Goal: Information Seeking & Learning: Learn about a topic

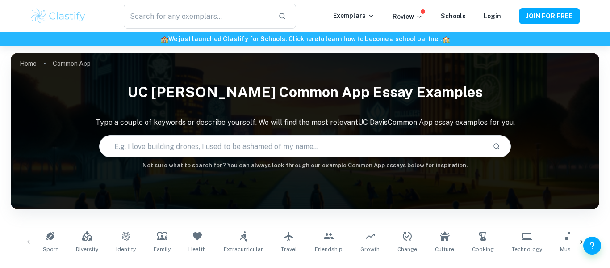
scroll to position [298, 0]
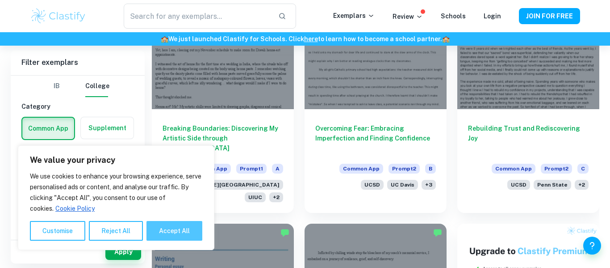
click at [161, 231] on button "Accept All" at bounding box center [175, 231] width 56 height 20
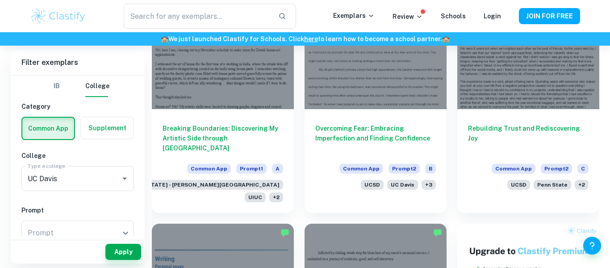
checkbox input "true"
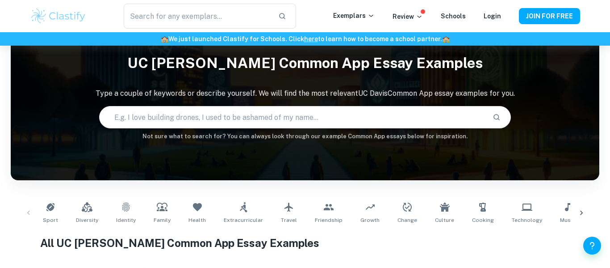
scroll to position [28, 0]
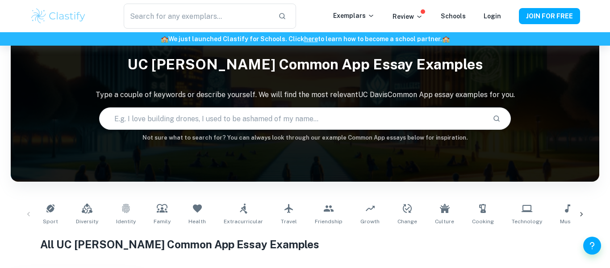
click at [279, 128] on input "text" at bounding box center [293, 118] width 386 height 25
click at [281, 128] on input "text" at bounding box center [293, 118] width 386 height 25
type input "[DEMOGRAPHIC_DATA]"
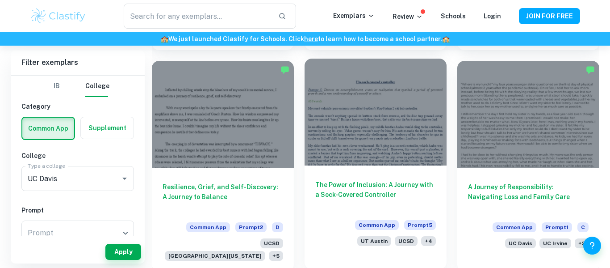
scroll to position [879, 0]
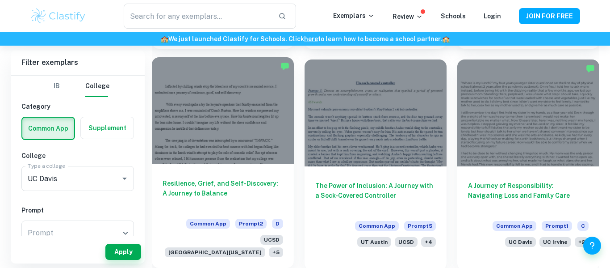
click at [243, 172] on div "Resilience, Grief, and Self-Discovery: A Journey to Balance Common App Prompt 2…" at bounding box center [223, 216] width 142 height 104
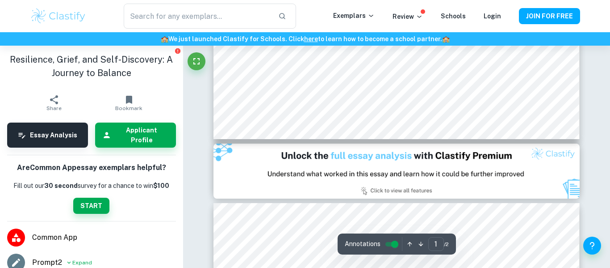
scroll to position [391, 0]
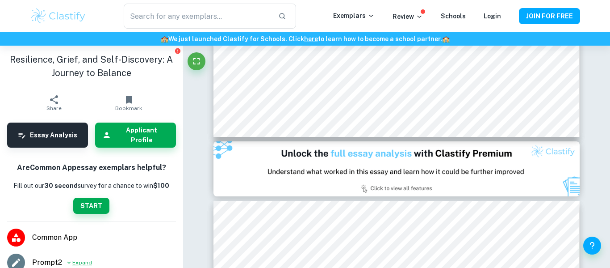
click at [68, 261] on icon at bounding box center [69, 262] width 4 height 2
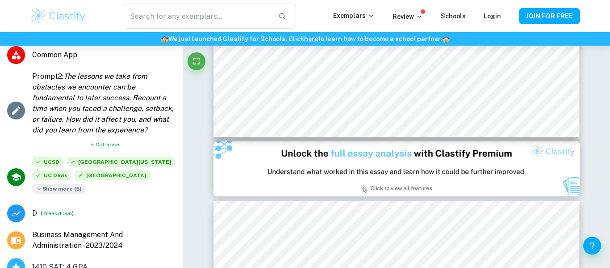
scroll to position [201, 0]
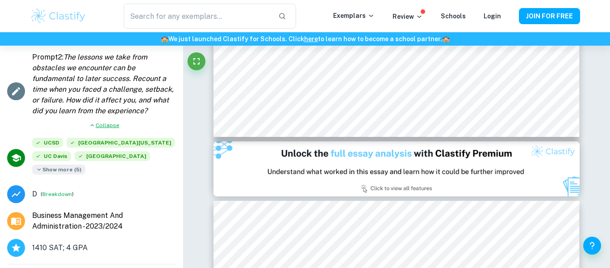
click at [67, 164] on span "Show more ( 5 )" at bounding box center [58, 169] width 53 height 10
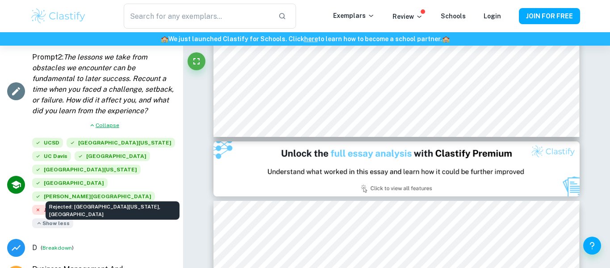
click at [105, 205] on span "[GEOGRAPHIC_DATA]" at bounding box center [126, 210] width 75 height 10
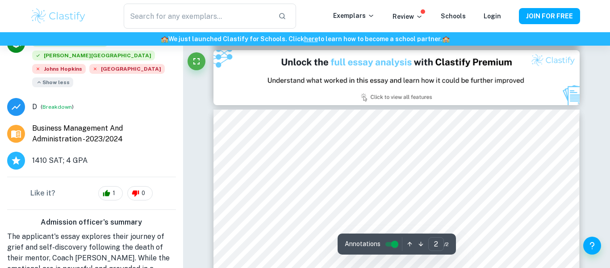
scroll to position [348, 0]
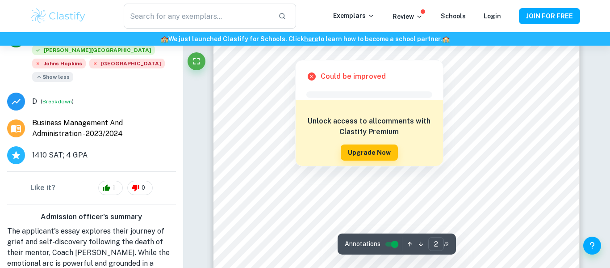
click at [316, 133] on h6 "Unlock access to all comments with Clastify Premium" at bounding box center [369, 126] width 138 height 21
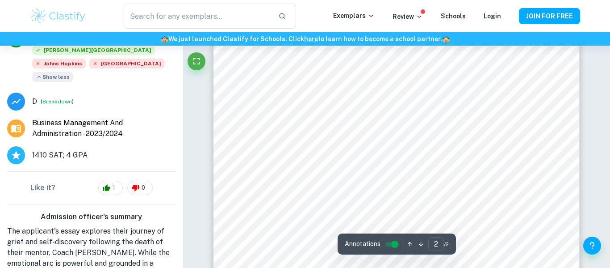
scroll to position [247, 0]
type input "1"
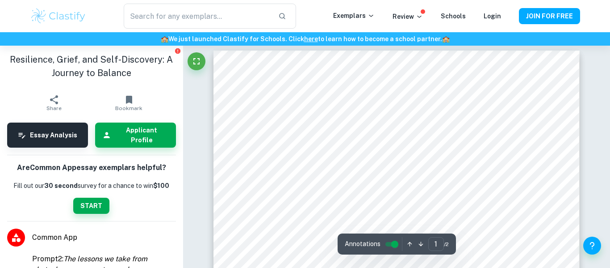
scroll to position [0, 0]
click at [205, 28] on input "text" at bounding box center [197, 16] width 147 height 25
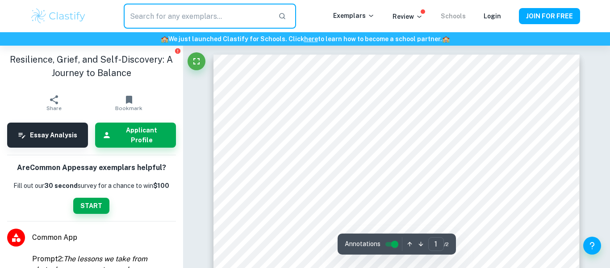
click at [453, 19] on link "Schools" at bounding box center [453, 16] width 25 height 7
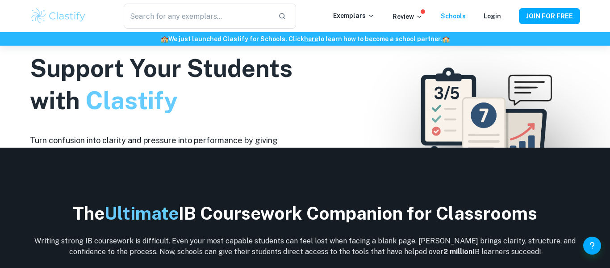
scroll to position [172, 0]
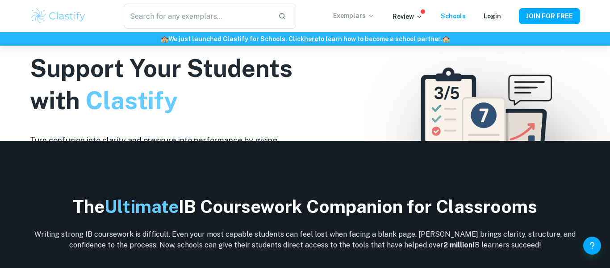
click at [360, 20] on p "Exemplars" at bounding box center [354, 16] width 42 height 10
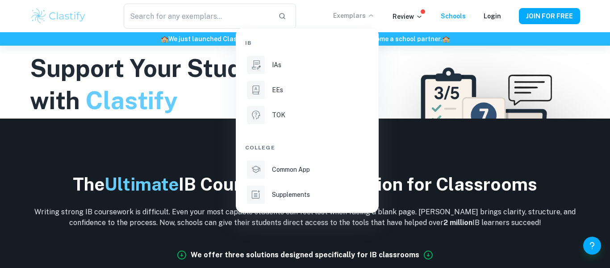
scroll to position [197, 0]
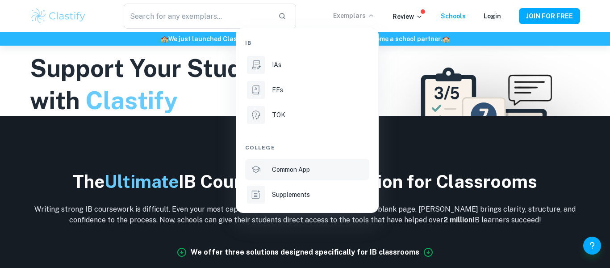
click at [314, 168] on div "Common App" at bounding box center [320, 169] width 96 height 10
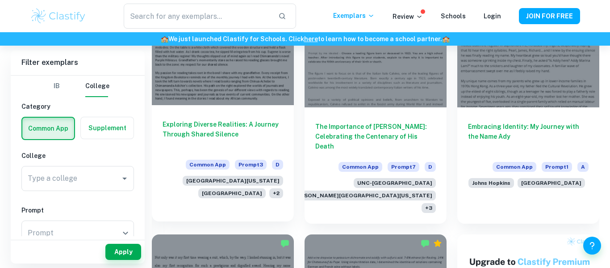
scroll to position [302, 0]
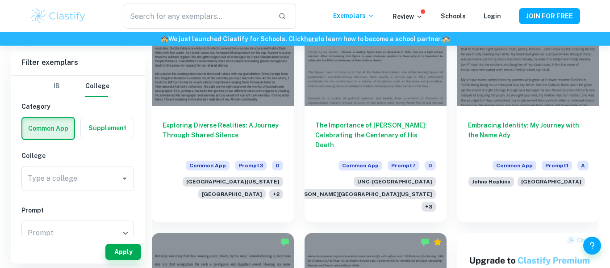
click at [117, 137] on label "button" at bounding box center [107, 127] width 53 height 21
click at [0, 0] on input "radio" at bounding box center [0, 0] width 0 height 0
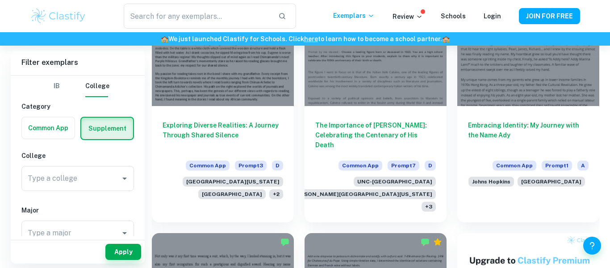
click at [50, 126] on label "button" at bounding box center [48, 127] width 53 height 21
click at [0, 0] on input "radio" at bounding box center [0, 0] width 0 height 0
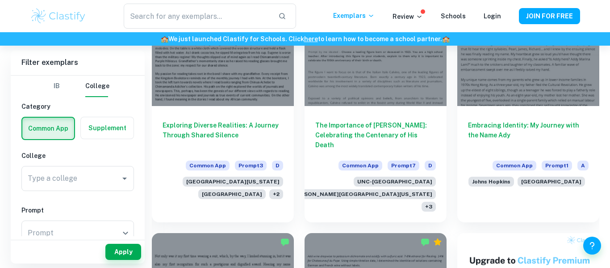
click at [115, 125] on label "button" at bounding box center [107, 127] width 53 height 21
click at [0, 0] on input "radio" at bounding box center [0, 0] width 0 height 0
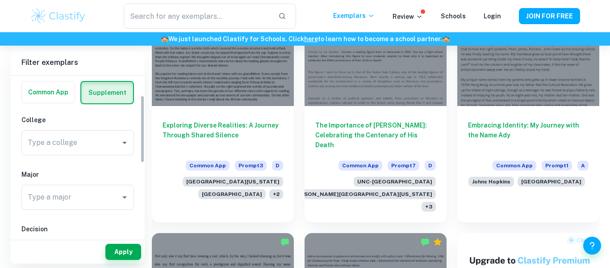
scroll to position [50, 0]
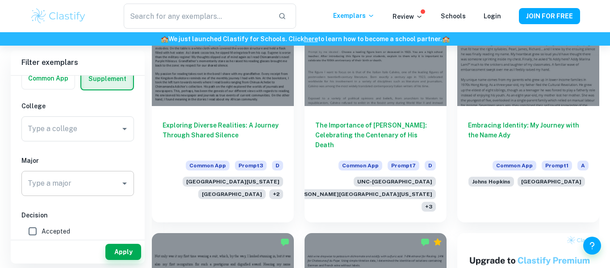
click at [71, 179] on input "Type a major" at bounding box center [70, 183] width 91 height 17
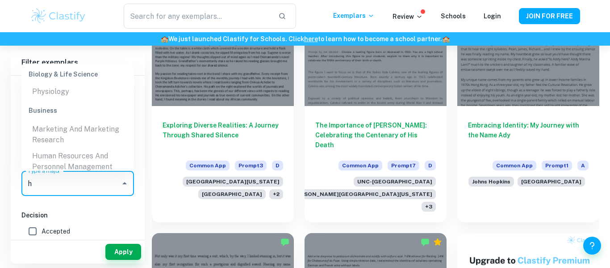
scroll to position [0, 0]
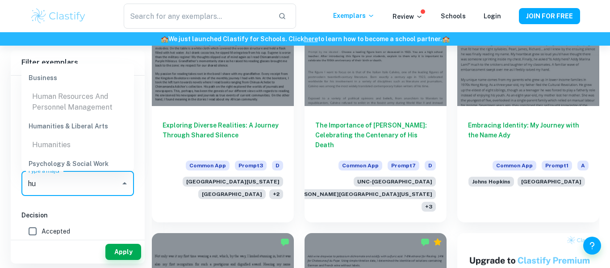
type input "h"
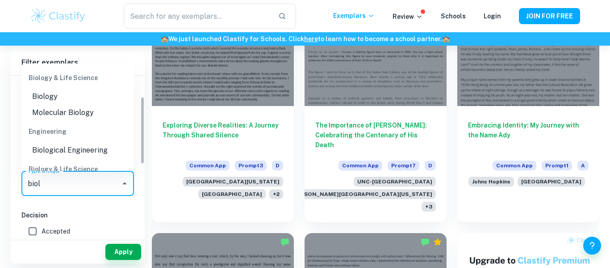
click at [51, 92] on li "Biology" at bounding box center [77, 96] width 113 height 16
type input "Biology"
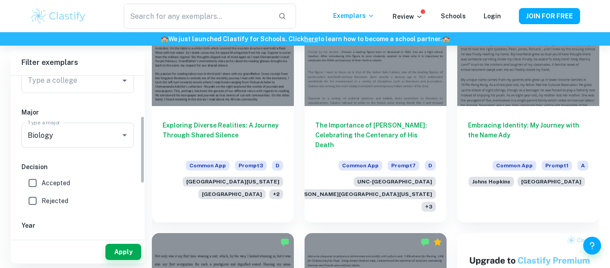
scroll to position [83, 0]
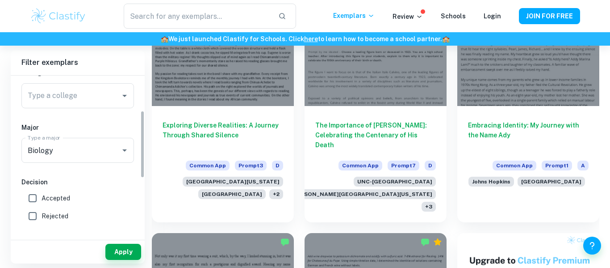
click at [63, 193] on span "Accepted" at bounding box center [56, 198] width 29 height 10
click at [42, 193] on input "Accepted" at bounding box center [33, 198] width 18 height 18
checkbox input "true"
click at [104, 97] on input "Type a college" at bounding box center [65, 95] width 80 height 17
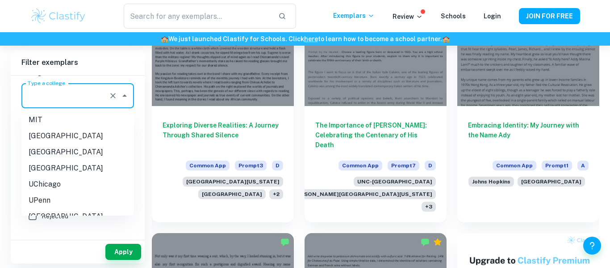
click at [93, 136] on li "[GEOGRAPHIC_DATA]" at bounding box center [77, 136] width 113 height 16
type input "[GEOGRAPHIC_DATA]"
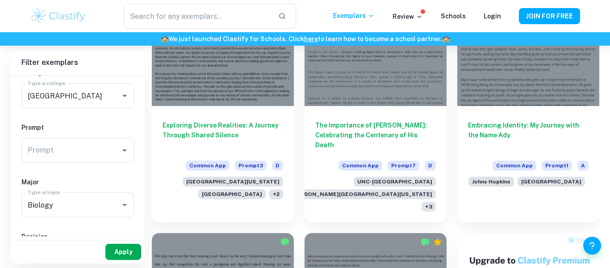
click at [126, 247] on button "Apply" at bounding box center [123, 251] width 36 height 16
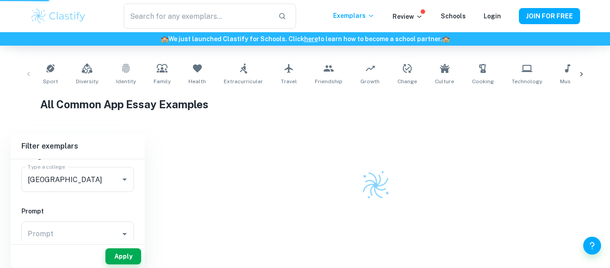
scroll to position [168, 0]
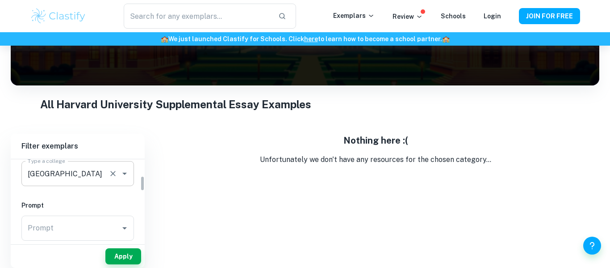
scroll to position [86, 0]
click at [125, 172] on icon "Open" at bounding box center [124, 175] width 11 height 11
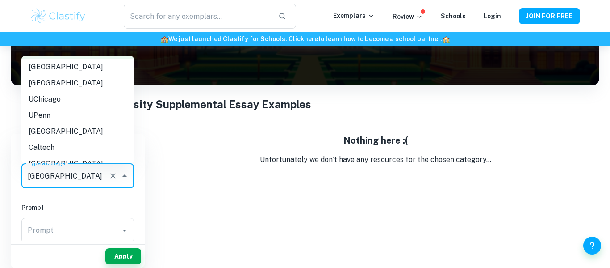
scroll to position [35, 0]
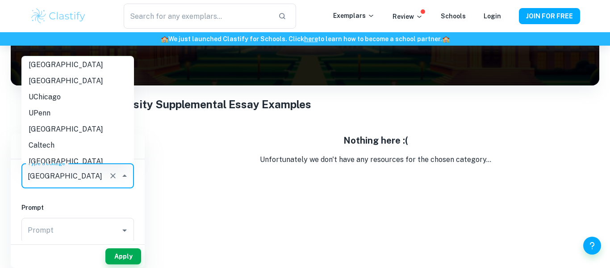
click at [71, 82] on li "[GEOGRAPHIC_DATA]" at bounding box center [77, 81] width 113 height 16
type input "[GEOGRAPHIC_DATA]"
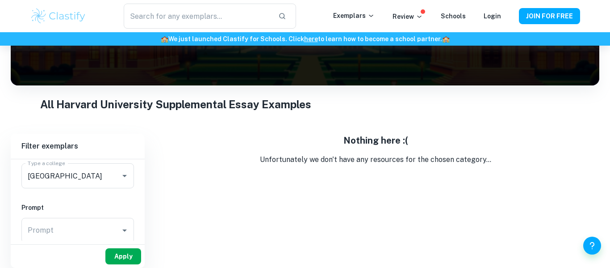
click at [122, 257] on button "Apply" at bounding box center [123, 256] width 36 height 16
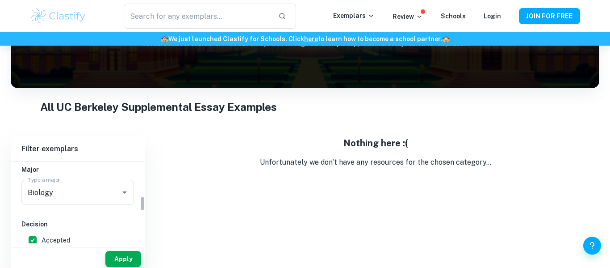
scroll to position [182, 0]
click at [116, 192] on icon "Clear" at bounding box center [113, 191] width 9 height 9
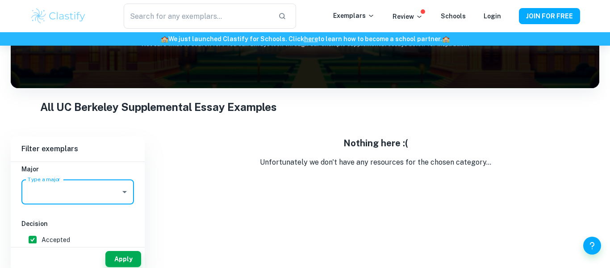
click at [125, 191] on icon "Open" at bounding box center [124, 192] width 4 height 2
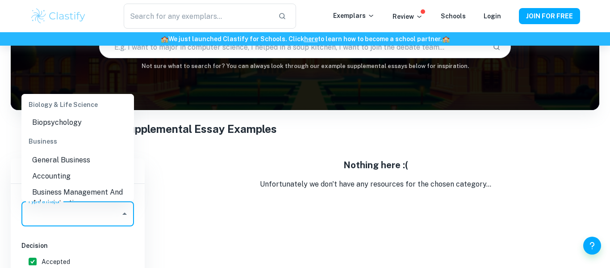
scroll to position [124, 0]
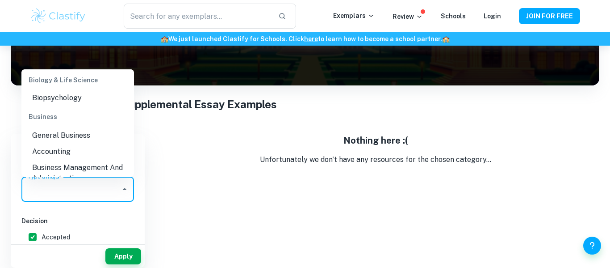
click at [165, 175] on div "Nothing here :( Unfortunately we don't have any resources for the chosen catego…" at bounding box center [376, 201] width 448 height 134
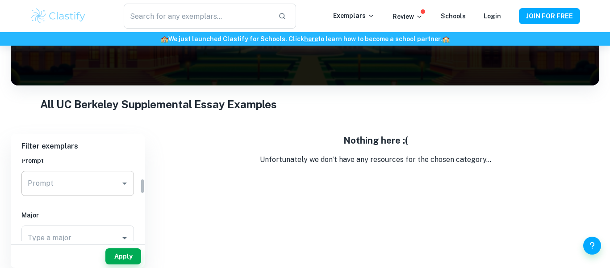
scroll to position [100, 0]
click at [130, 262] on button "Apply" at bounding box center [123, 256] width 36 height 16
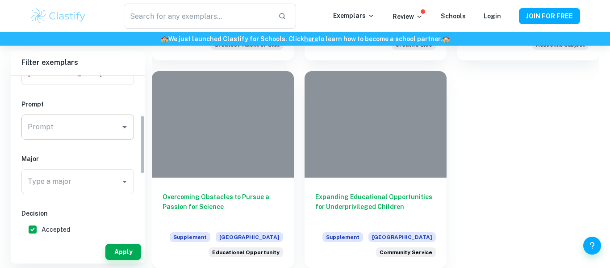
scroll to position [106, 0]
click at [125, 124] on icon "Open" at bounding box center [124, 126] width 11 height 11
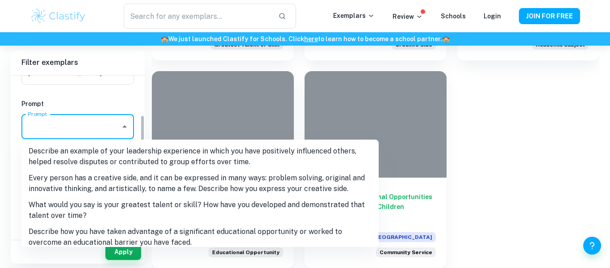
click at [127, 109] on div "Prompt Prompt Prompt" at bounding box center [77, 121] width 113 height 44
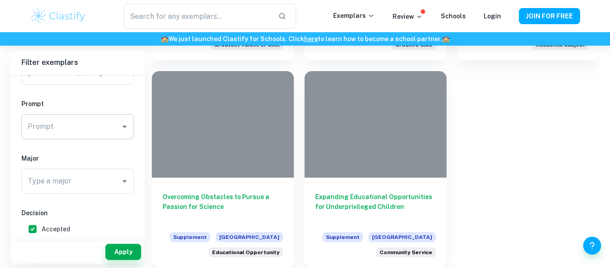
scroll to position [123, 0]
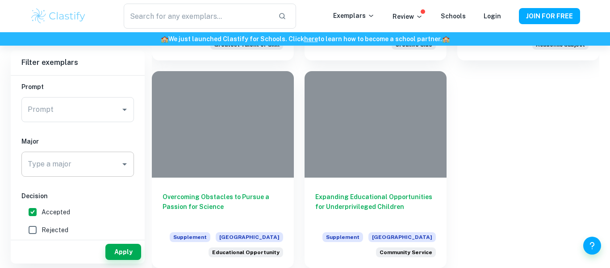
click at [125, 159] on icon "Open" at bounding box center [124, 164] width 11 height 11
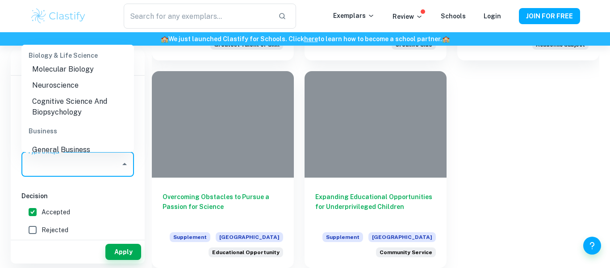
scroll to position [137, 0]
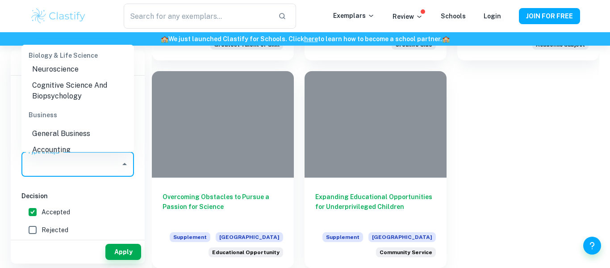
click at [79, 69] on li "Neuroscience" at bounding box center [77, 69] width 113 height 16
type input "Neuroscience"
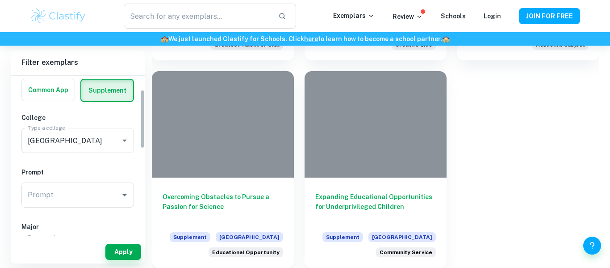
scroll to position [38, 0]
click at [120, 141] on icon "Open" at bounding box center [124, 140] width 11 height 11
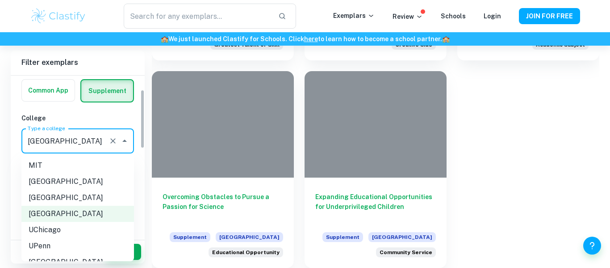
click at [143, 161] on div "IB College Category Common App Supplement College Type a college [GEOGRAPHIC_DA…" at bounding box center [78, 255] width 134 height 434
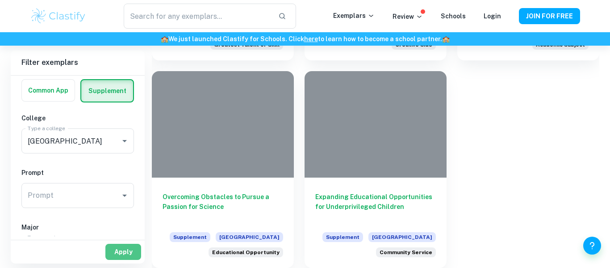
click at [139, 248] on button "Apply" at bounding box center [123, 251] width 36 height 16
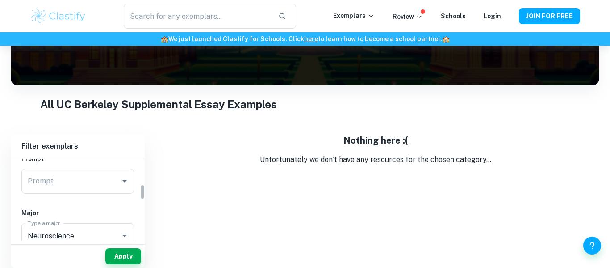
scroll to position [136, 0]
click at [110, 227] on div "Neuroscience Type a major" at bounding box center [77, 234] width 113 height 25
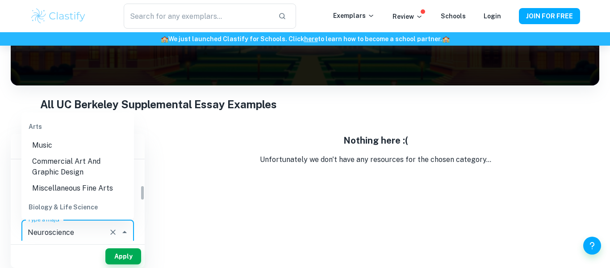
scroll to position [63, 0]
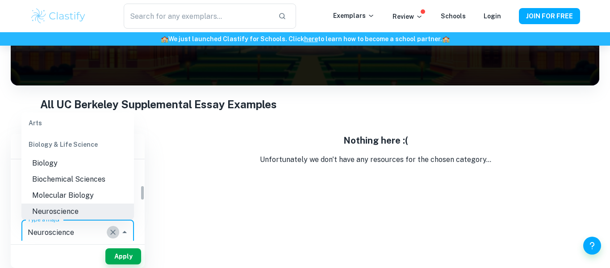
click at [111, 231] on icon "Clear" at bounding box center [113, 231] width 9 height 9
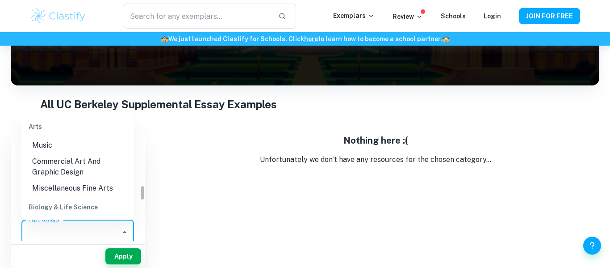
click at [138, 201] on div "IB College Category Common App Supplement College Type a college [GEOGRAPHIC_DA…" at bounding box center [78, 237] width 134 height 434
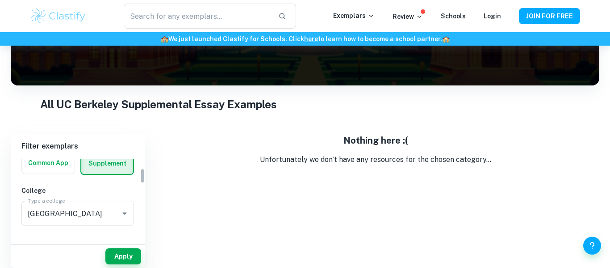
scroll to position [49, 0]
click at [123, 207] on icon "Open" at bounding box center [124, 212] width 11 height 11
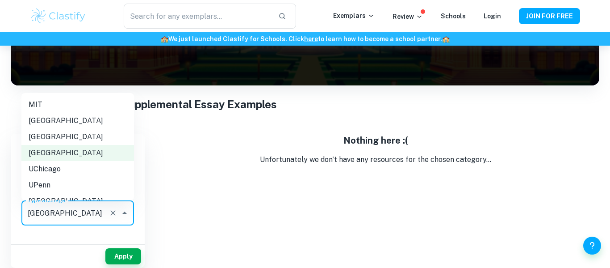
scroll to position [57, 0]
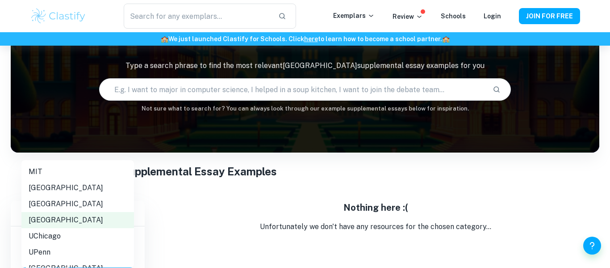
click at [87, 173] on li "MIT" at bounding box center [77, 172] width 113 height 16
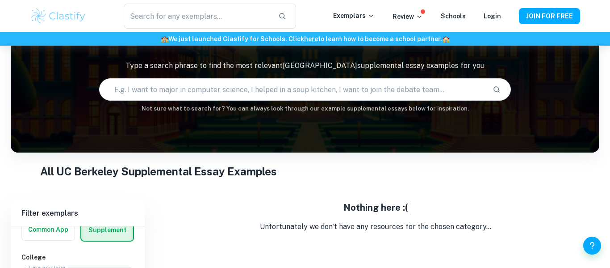
scroll to position [124, 0]
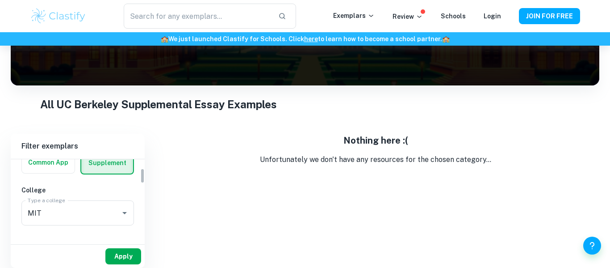
click at [124, 257] on button "Apply" at bounding box center [123, 256] width 36 height 16
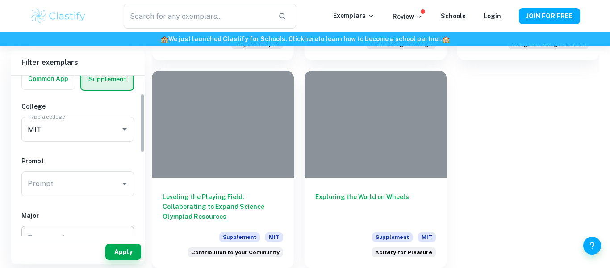
scroll to position [79, 0]
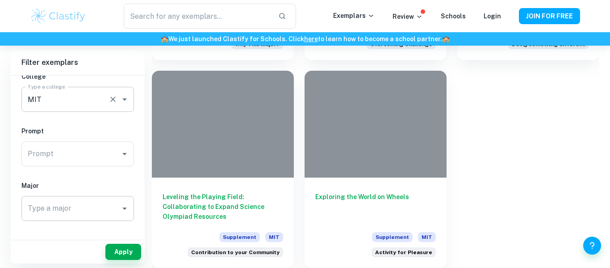
click at [127, 94] on icon "Open" at bounding box center [124, 99] width 11 height 11
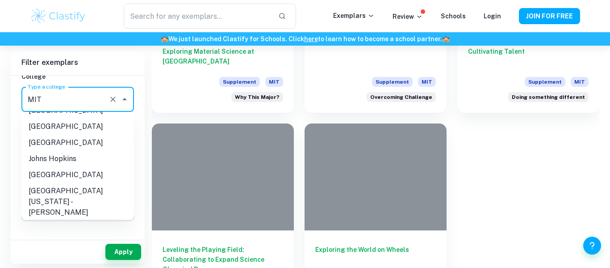
scroll to position [143, 0]
click at [65, 230] on li "NYU" at bounding box center [77, 238] width 113 height 16
type input "NYU"
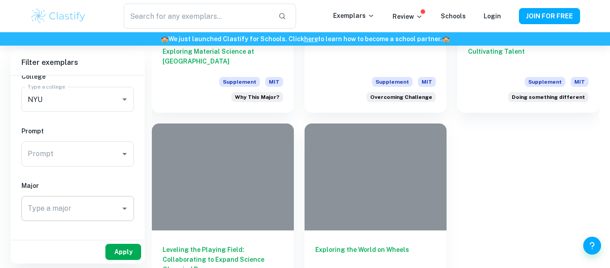
click at [131, 247] on button "Apply" at bounding box center [123, 251] width 36 height 16
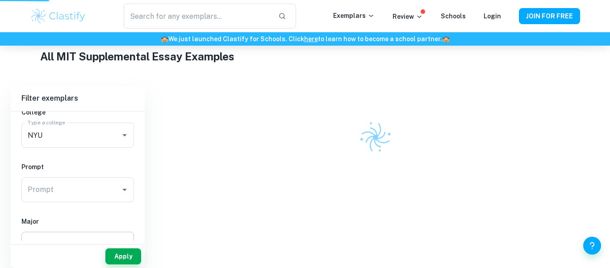
scroll to position [158, 0]
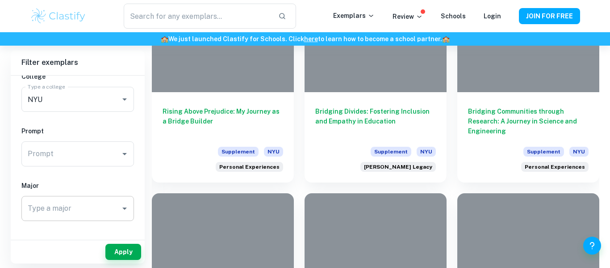
scroll to position [1106, 0]
